Goal: Navigation & Orientation: Find specific page/section

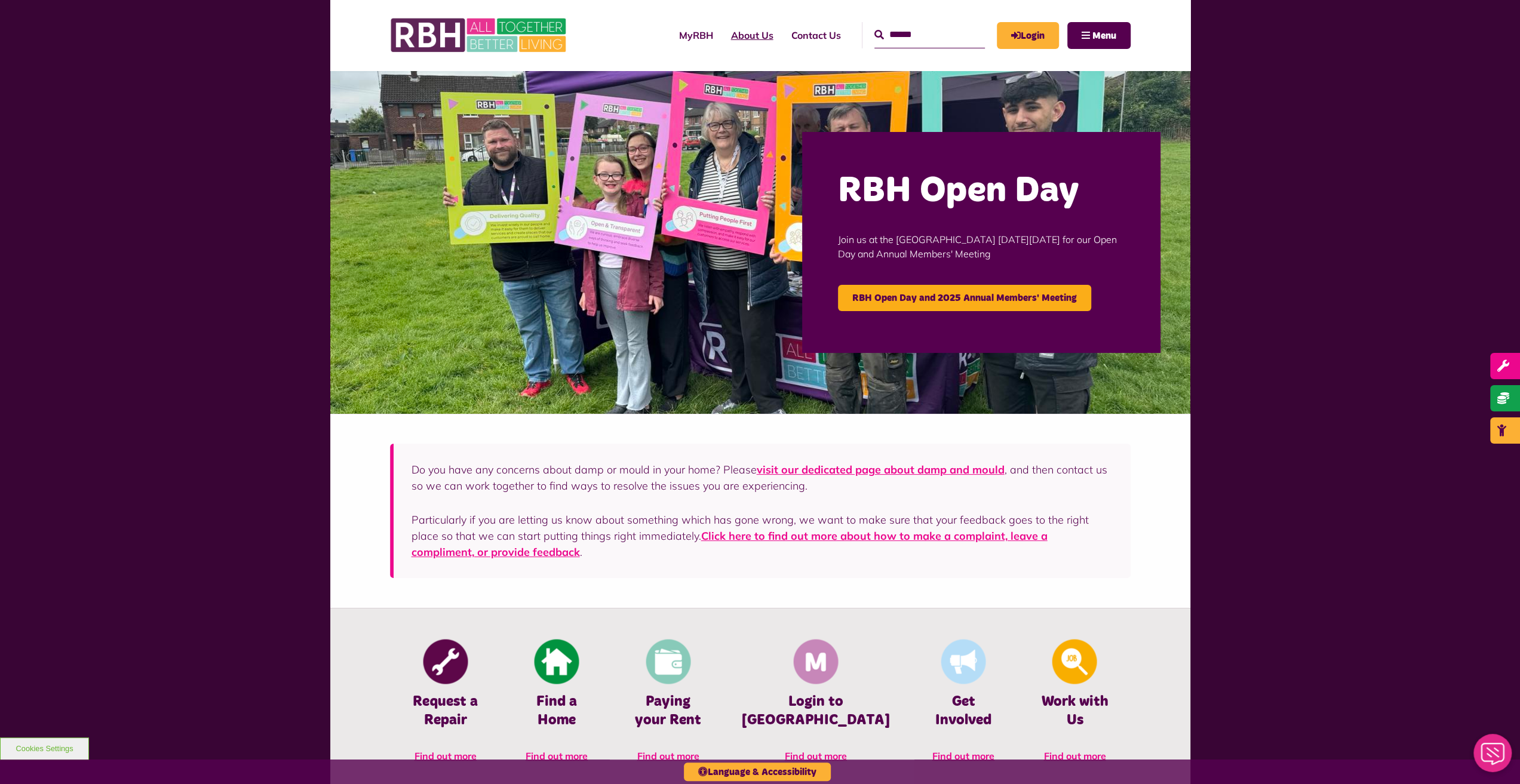
click at [736, 34] on link "About Us" at bounding box center [752, 35] width 60 height 32
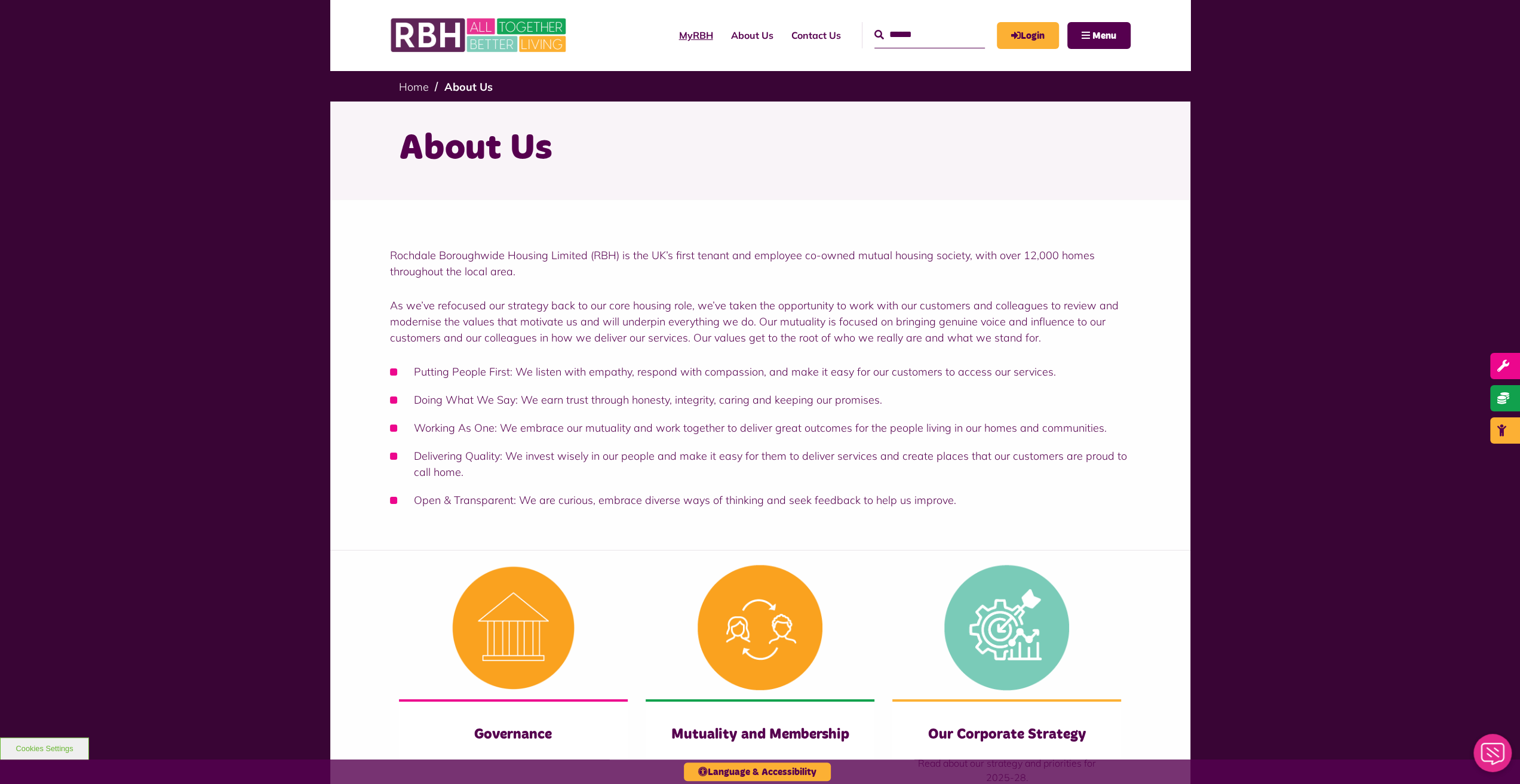
click at [681, 34] on link "MyRBH" at bounding box center [696, 35] width 52 height 32
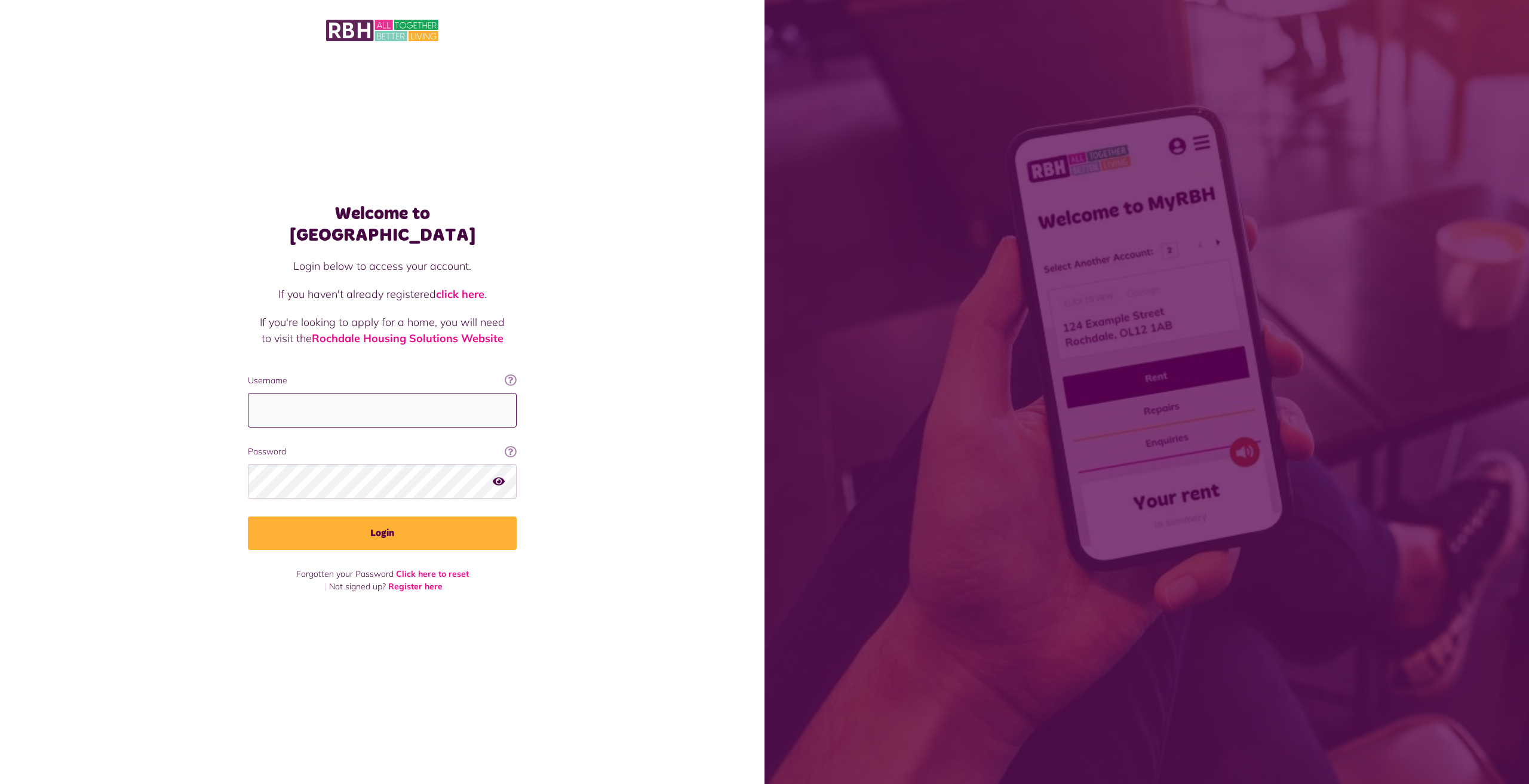
type input "**********"
click at [368, 21] on img at bounding box center [382, 30] width 112 height 25
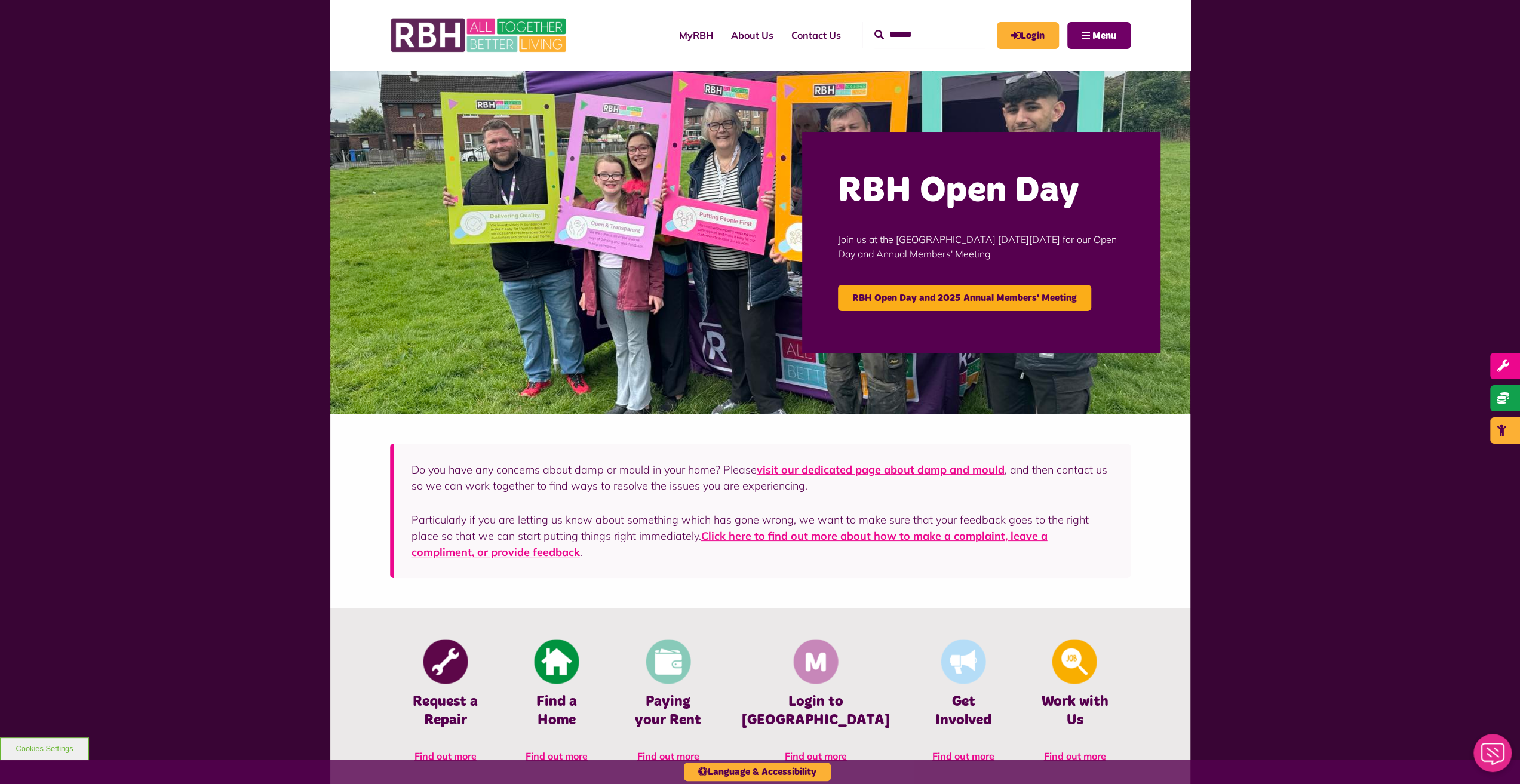
click at [1105, 34] on span "Menu" at bounding box center [1104, 36] width 24 height 10
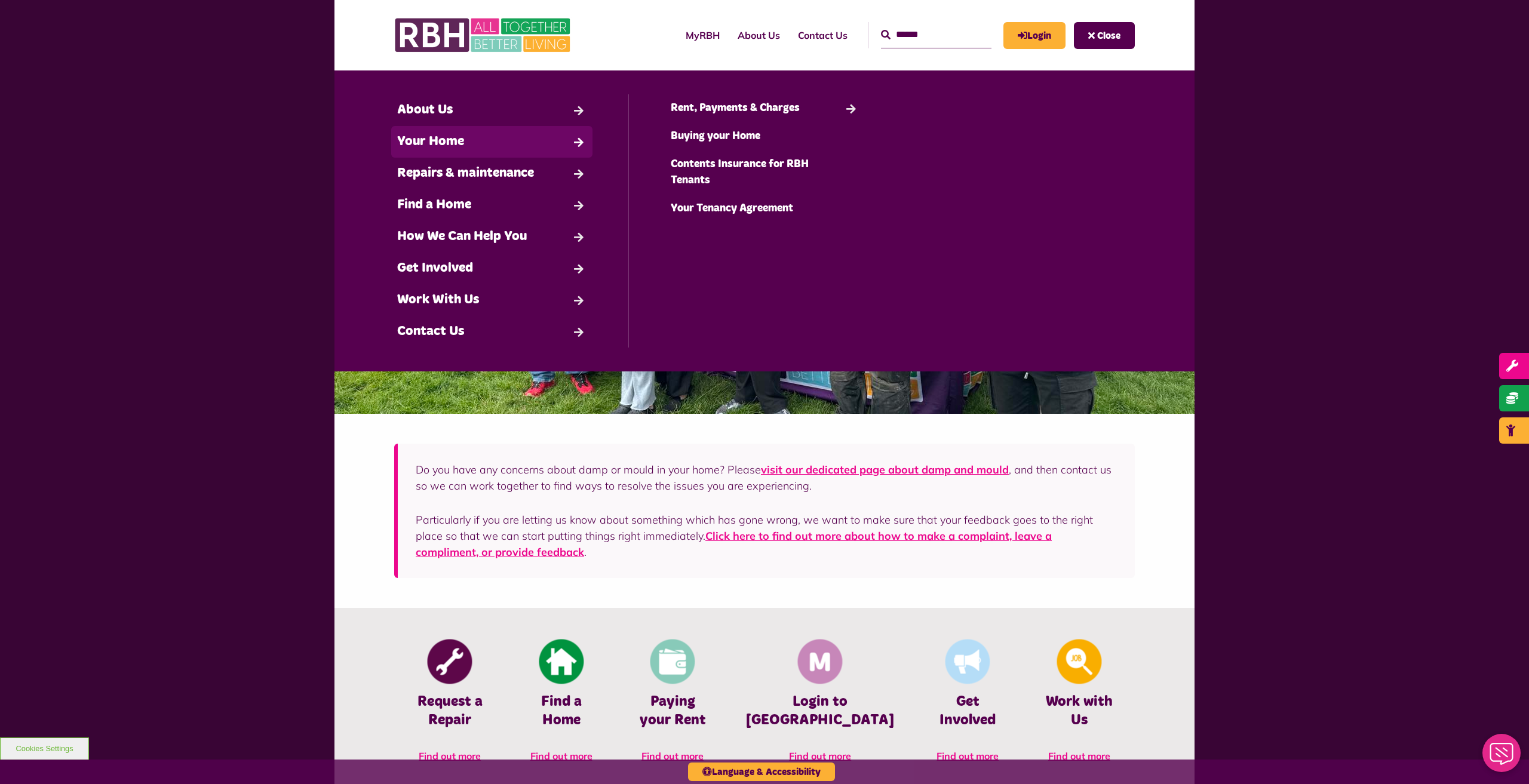
click at [423, 141] on link "Your Home" at bounding box center [492, 142] width 202 height 32
